Goal: Check status: Check status

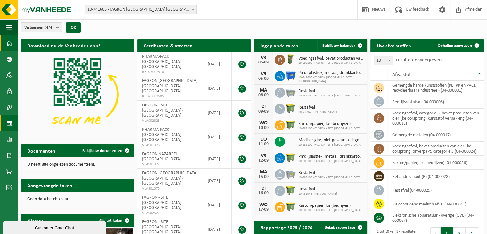
click at [12, 126] on span at bounding box center [9, 123] width 6 height 16
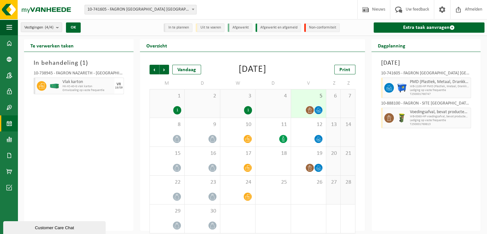
click at [418, 82] on span "PMD (Plastiek, Metaal, Drankkartons) (bedrijven)" at bounding box center [440, 81] width 60 height 5
click at [274, 138] on div at bounding box center [273, 139] width 29 height 9
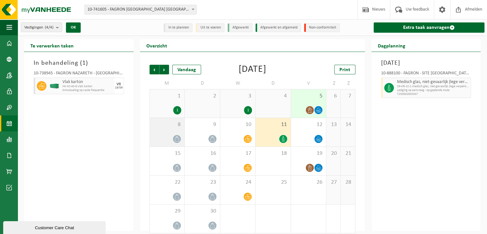
click at [168, 132] on div "8" at bounding box center [167, 132] width 35 height 29
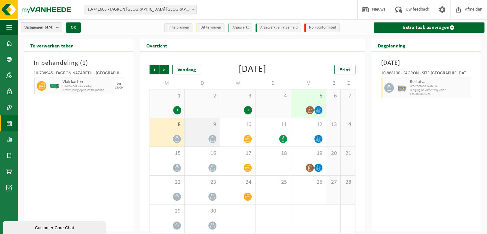
click at [203, 133] on div "9" at bounding box center [202, 132] width 35 height 29
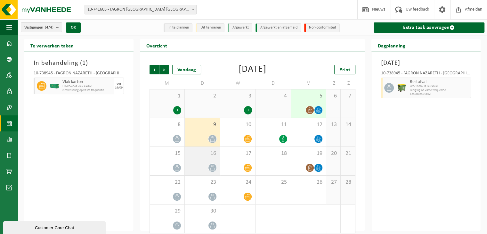
click at [203, 167] on div at bounding box center [202, 167] width 29 height 9
